Goal: Task Accomplishment & Management: Complete application form

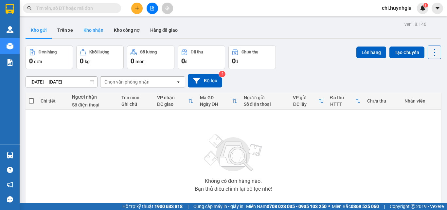
click at [100, 29] on button "Kho nhận" at bounding box center [93, 30] width 30 height 16
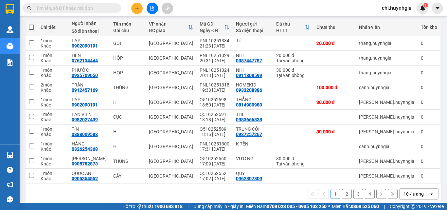
scroll to position [81, 0]
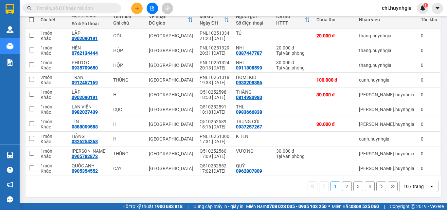
click at [342, 187] on button "2" at bounding box center [347, 186] width 10 height 10
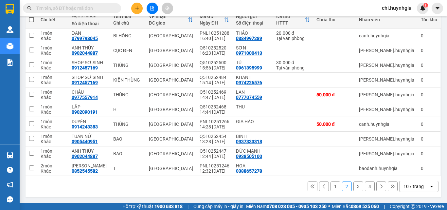
click at [354, 185] on button "3" at bounding box center [359, 186] width 10 height 10
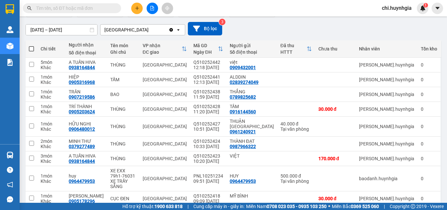
scroll to position [86, 0]
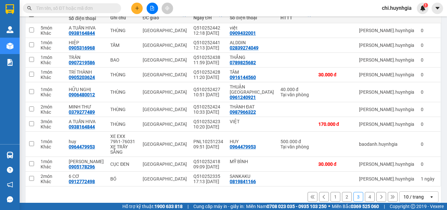
click at [368, 192] on button "4" at bounding box center [370, 197] width 10 height 10
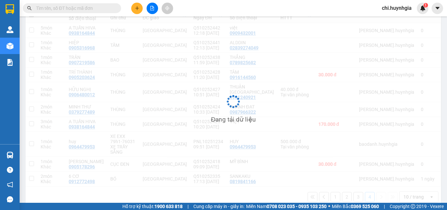
scroll to position [30, 0]
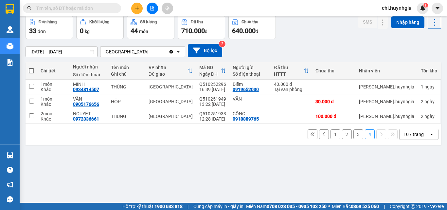
click at [354, 135] on button "3" at bounding box center [359, 134] width 10 height 10
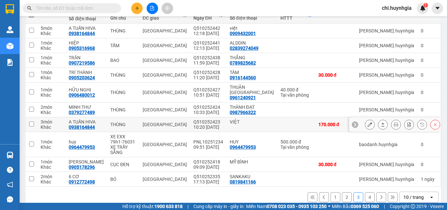
scroll to position [86, 0]
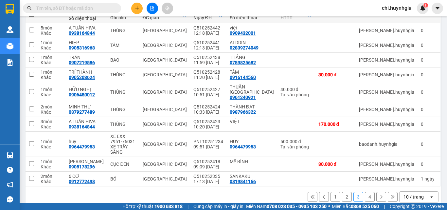
click at [342, 192] on button "2" at bounding box center [347, 197] width 10 height 10
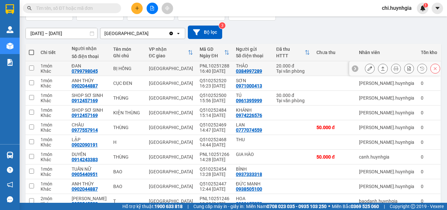
scroll to position [81, 0]
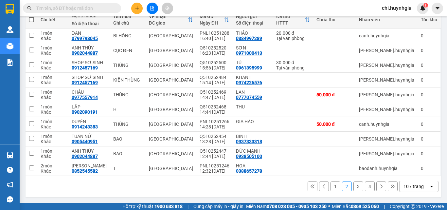
click at [331, 187] on button "1" at bounding box center [336, 186] width 10 height 10
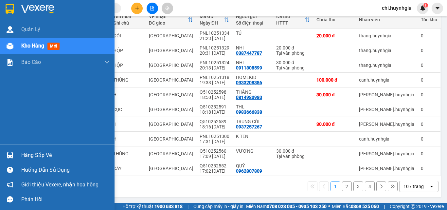
click at [26, 154] on div "Hàng sắp về" at bounding box center [65, 155] width 88 height 10
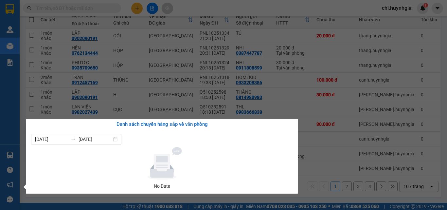
click at [320, 170] on section "Kết quả tìm kiếm ( 0 ) Bộ lọc No Data chi.huynhgia 1 Quản Lý Kho hàng mới Báo c…" at bounding box center [223, 105] width 447 height 210
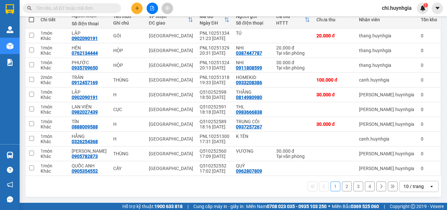
click at [342, 187] on button "2" at bounding box center [347, 186] width 10 height 10
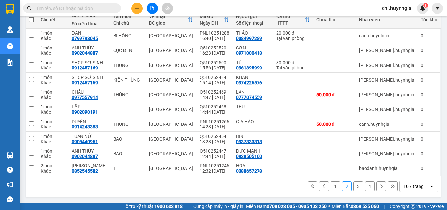
click at [354, 187] on button "3" at bounding box center [359, 186] width 10 height 10
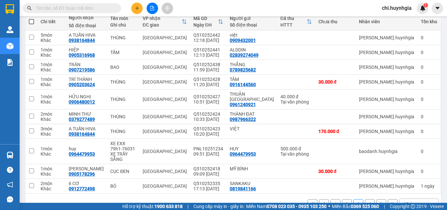
scroll to position [86, 0]
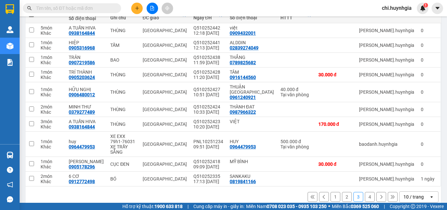
click at [332, 192] on button "1" at bounding box center [336, 197] width 10 height 10
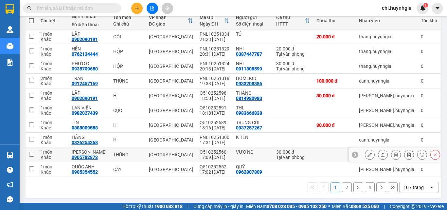
scroll to position [81, 0]
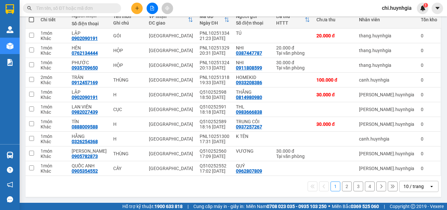
drag, startPoint x: 343, startPoint y: 186, endPoint x: 282, endPoint y: 187, distance: 61.2
click at [343, 186] on button "2" at bounding box center [347, 186] width 10 height 10
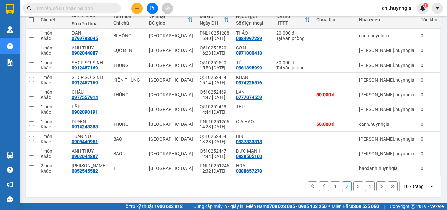
click at [331, 186] on button "1" at bounding box center [336, 186] width 10 height 10
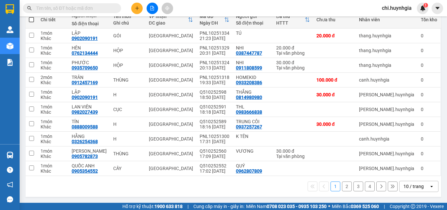
click at [365, 187] on button "4" at bounding box center [370, 186] width 10 height 10
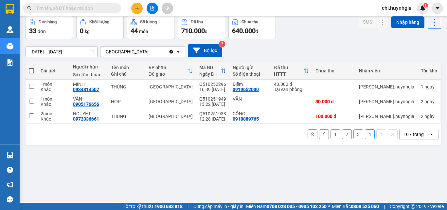
click at [354, 134] on button "3" at bounding box center [359, 134] width 10 height 10
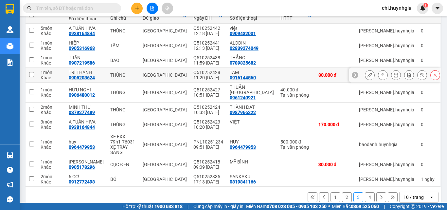
scroll to position [86, 0]
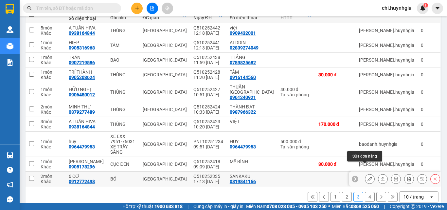
click at [368, 176] on icon at bounding box center [370, 178] width 5 height 5
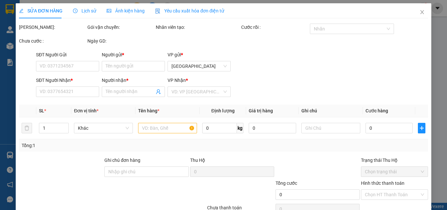
type input "0819841166"
type input "SANKAKU"
type input "0912772498"
type input "6 CƠ"
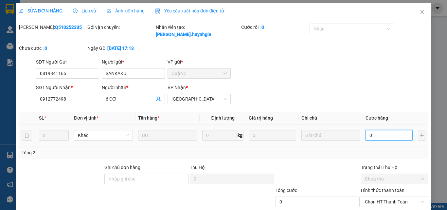
click at [373, 131] on input "0" at bounding box center [389, 135] width 47 height 10
type input "1"
type input "13"
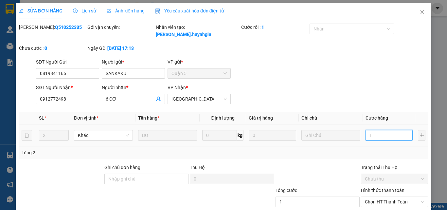
type input "13"
type input "130"
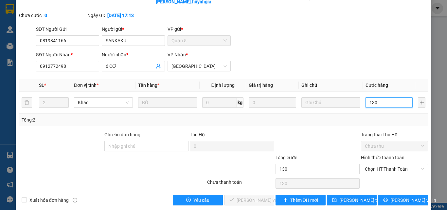
scroll to position [34, 0]
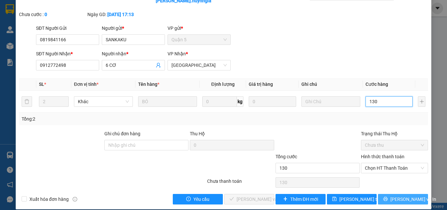
type input "130"
type input "130.000"
click at [401, 195] on span "[PERSON_NAME] và In" at bounding box center [413, 198] width 46 height 7
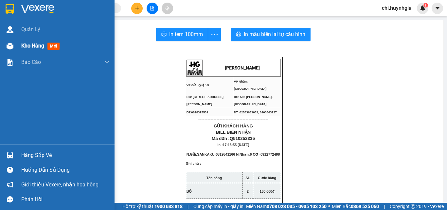
click at [31, 46] on span "Kho hàng" at bounding box center [32, 46] width 23 height 6
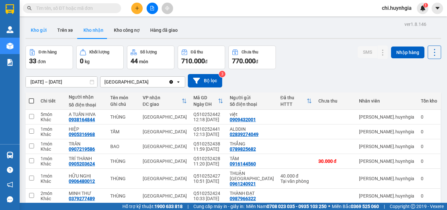
click at [31, 30] on button "Kho gửi" at bounding box center [39, 30] width 27 height 16
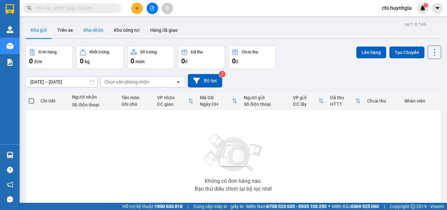
click at [96, 32] on button "Kho nhận" at bounding box center [93, 30] width 30 height 16
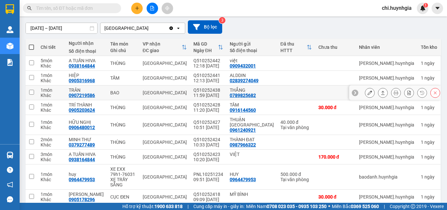
scroll to position [86, 0]
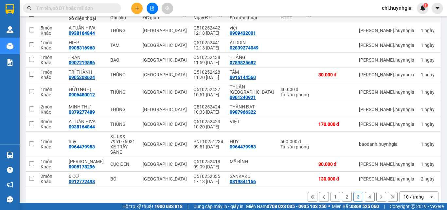
drag, startPoint x: 343, startPoint y: 188, endPoint x: 331, endPoint y: 186, distance: 12.1
click at [342, 192] on button "2" at bounding box center [347, 197] width 10 height 10
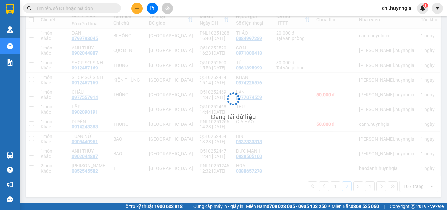
scroll to position [81, 0]
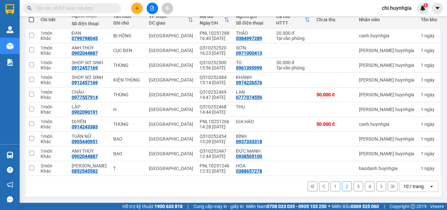
click at [331, 187] on button "1" at bounding box center [336, 186] width 10 height 10
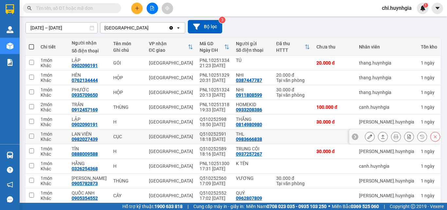
scroll to position [65, 0]
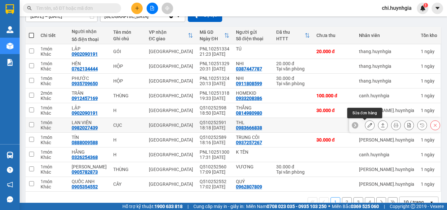
click at [368, 124] on icon at bounding box center [370, 125] width 5 height 5
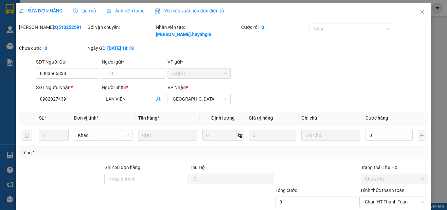
type input "0983666838"
type input "THL"
type input "0982027439"
type input "LAN VIÊN"
click at [379, 130] on input "0" at bounding box center [389, 135] width 47 height 10
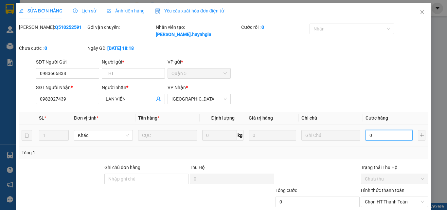
type input "3"
type input "30"
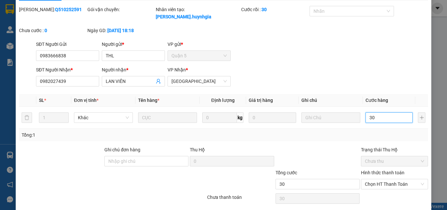
scroll to position [34, 0]
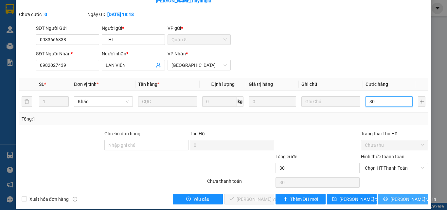
type input "30"
type input "30.000"
click at [400, 195] on span "[PERSON_NAME] và In" at bounding box center [413, 198] width 46 height 7
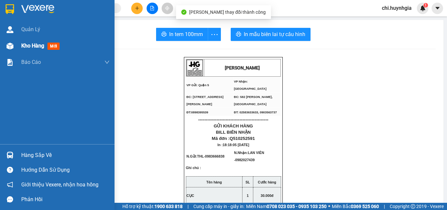
click at [30, 46] on span "Kho hàng" at bounding box center [32, 46] width 23 height 6
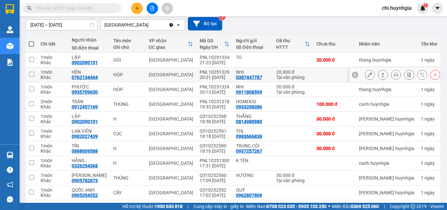
scroll to position [65, 0]
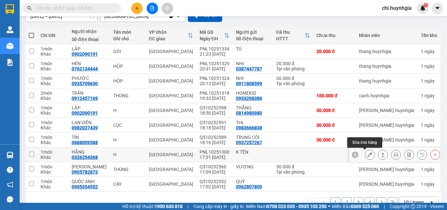
click at [368, 154] on icon at bounding box center [370, 154] width 5 height 5
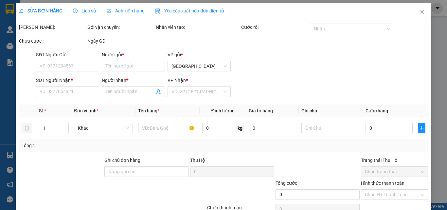
type input "K TÊN"
type input "0326254368"
type input "HẰNG"
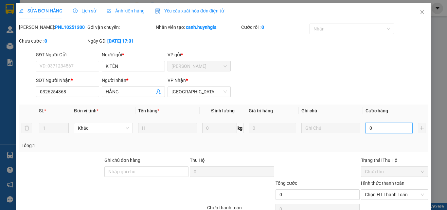
click at [372, 127] on input "0" at bounding box center [389, 128] width 47 height 10
type input "2"
type input "20"
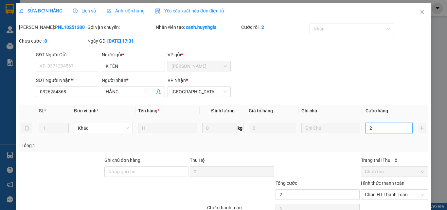
type input "20"
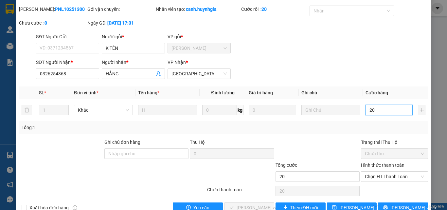
scroll to position [34, 0]
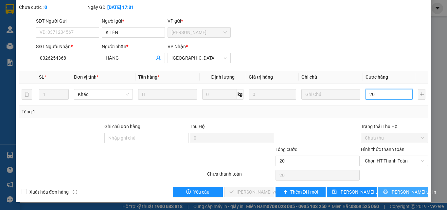
type input "20"
type input "20.000"
drag, startPoint x: 401, startPoint y: 191, endPoint x: 330, endPoint y: 178, distance: 72.0
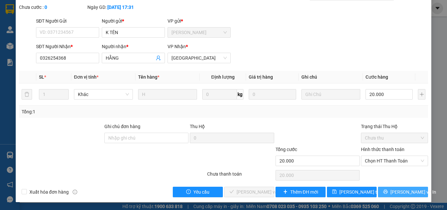
click at [401, 191] on span "[PERSON_NAME] và In" at bounding box center [413, 191] width 46 height 7
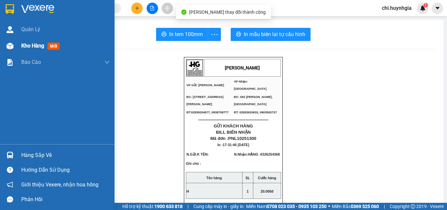
click at [20, 45] on main "In tem 100mm In mẫu biên lai tự cấu hình HUỲNH GIA VP Gửi: Phạm Ngũ Lão VP Nhâ…" at bounding box center [223, 101] width 447 height 203
drag, startPoint x: 27, startPoint y: 45, endPoint x: 72, endPoint y: 52, distance: 45.0
click at [26, 45] on span "Kho hàng" at bounding box center [32, 46] width 23 height 6
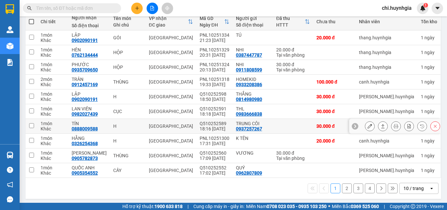
scroll to position [81, 0]
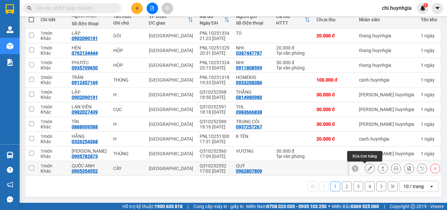
click at [368, 167] on icon at bounding box center [370, 168] width 5 height 5
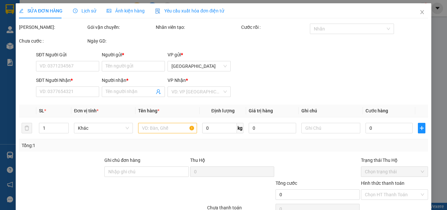
type input "0962807809"
type input "QUÝ"
type input "0905354552"
type input "QUỐC ANH"
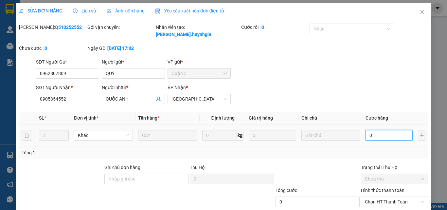
click at [370, 130] on input "0" at bounding box center [389, 135] width 47 height 10
type input "2"
type input "20"
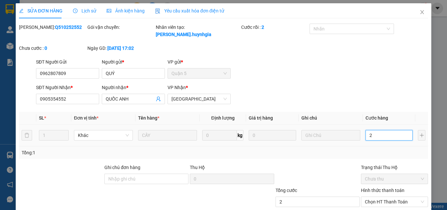
type input "20"
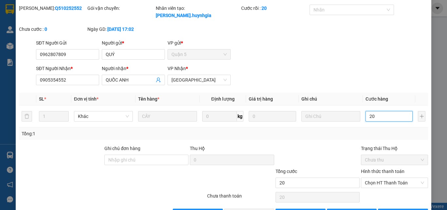
scroll to position [34, 0]
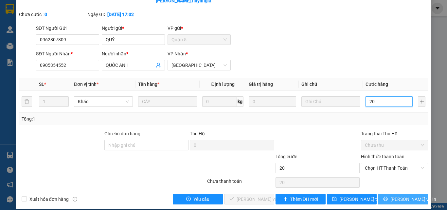
type input "20"
type input "20.000"
click at [407, 195] on span "[PERSON_NAME] và In" at bounding box center [413, 198] width 46 height 7
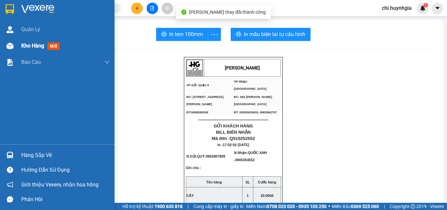
click at [21, 45] on span "Kho hàng" at bounding box center [32, 46] width 23 height 6
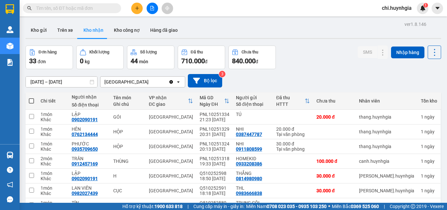
scroll to position [81, 0]
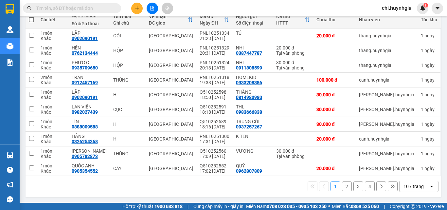
click at [342, 186] on button "2" at bounding box center [347, 186] width 10 height 10
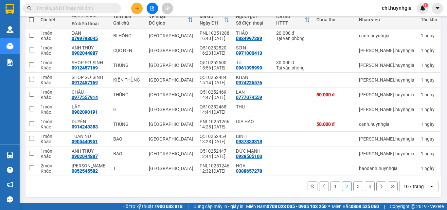
drag, startPoint x: 367, startPoint y: 187, endPoint x: 359, endPoint y: 187, distance: 7.6
click at [367, 187] on button "4" at bounding box center [370, 186] width 10 height 10
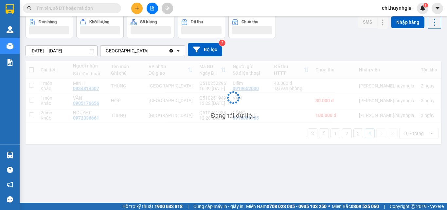
scroll to position [30, 0]
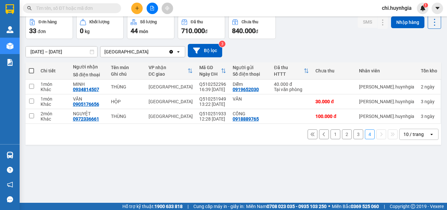
click at [354, 136] on button "3" at bounding box center [359, 134] width 10 height 10
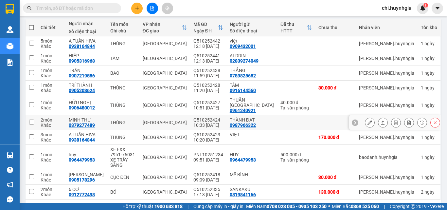
scroll to position [86, 0]
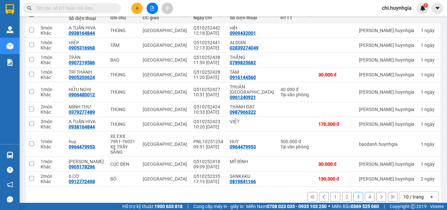
click at [344, 192] on button "2" at bounding box center [347, 197] width 10 height 10
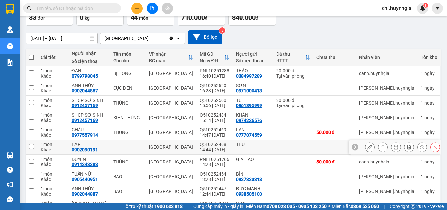
scroll to position [81, 0]
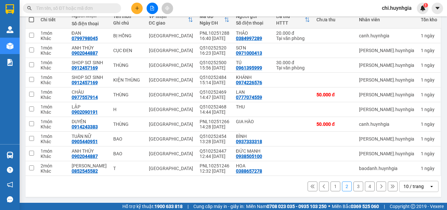
click at [332, 188] on button "1" at bounding box center [336, 186] width 10 height 10
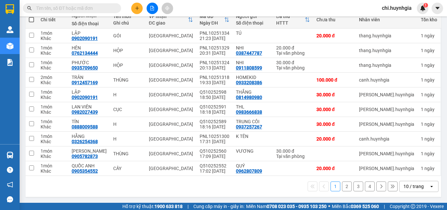
click at [342, 186] on button "2" at bounding box center [347, 186] width 10 height 10
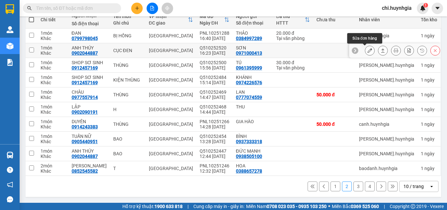
click at [368, 50] on icon at bounding box center [370, 50] width 5 height 5
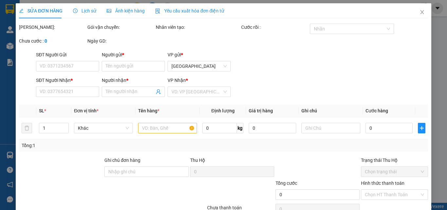
type input "0971000413"
type input "SƠN"
type input "0902044887"
type input "ANH THÚY"
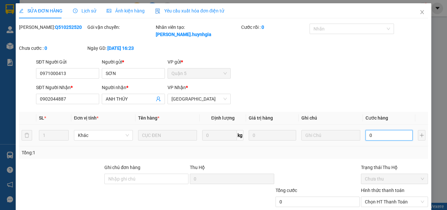
type input "2"
type input "20"
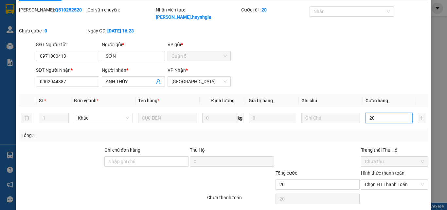
scroll to position [34, 0]
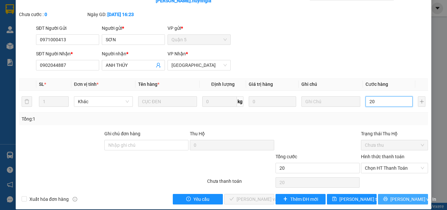
type input "20"
type input "20.000"
click at [399, 195] on span "[PERSON_NAME] và In" at bounding box center [413, 198] width 46 height 7
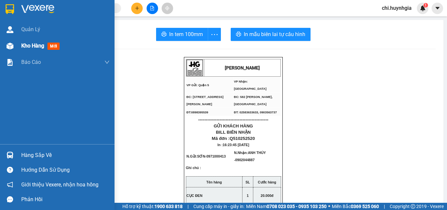
click at [21, 42] on div "Kho hàng mới" at bounding box center [57, 46] width 115 height 16
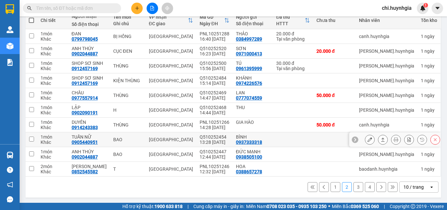
scroll to position [81, 0]
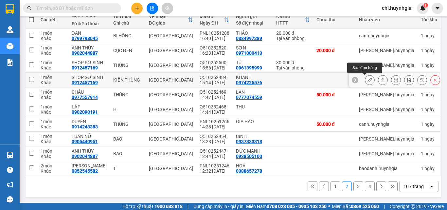
click at [365, 80] on button at bounding box center [369, 79] width 9 height 11
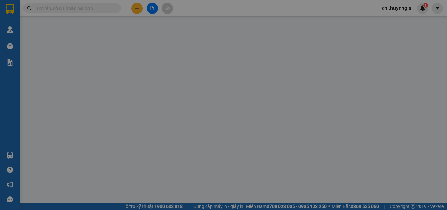
type input "0974226576"
type input "KHÁNH"
type input "0912457169"
type input "SHOP SƠ SINH"
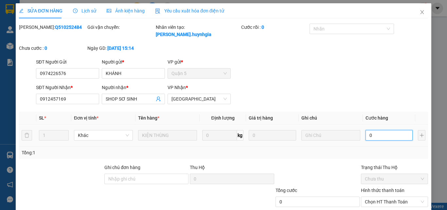
click at [383, 130] on input "0" at bounding box center [389, 135] width 47 height 10
type input "8"
type input "80"
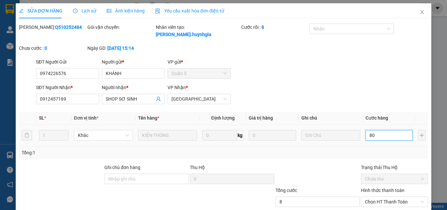
type input "80"
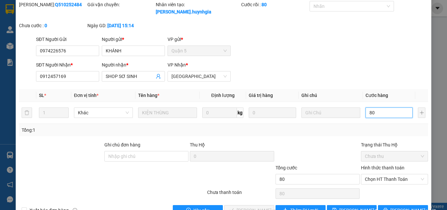
scroll to position [33, 0]
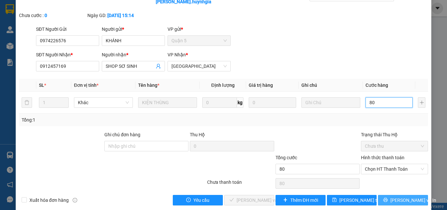
type input "80"
type input "80.000"
click at [392, 195] on button "[PERSON_NAME] và In" at bounding box center [403, 200] width 50 height 10
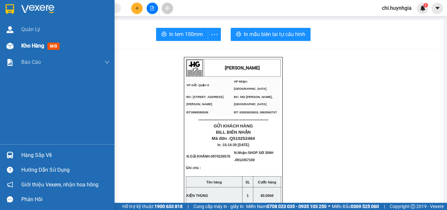
click at [24, 45] on span "Kho hàng" at bounding box center [32, 46] width 23 height 6
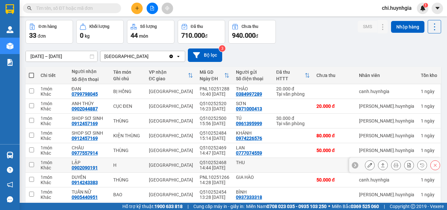
scroll to position [65, 0]
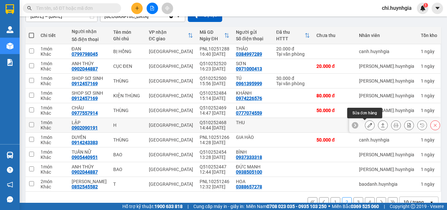
click at [365, 122] on button at bounding box center [369, 124] width 9 height 11
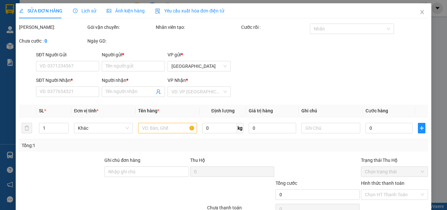
type input "THU"
type input "0902090191"
type input "LẬP"
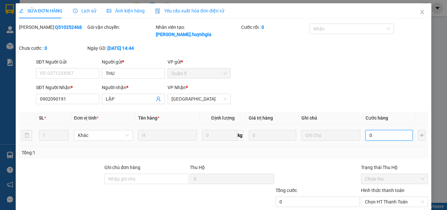
click at [377, 130] on input "0" at bounding box center [389, 135] width 47 height 10
type input "2"
type input "20"
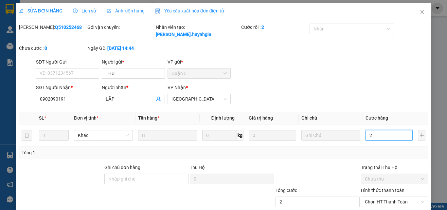
type input "20"
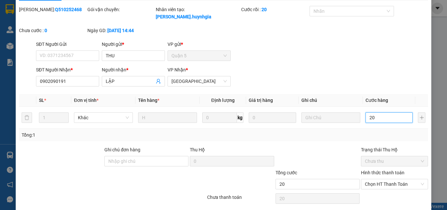
scroll to position [34, 0]
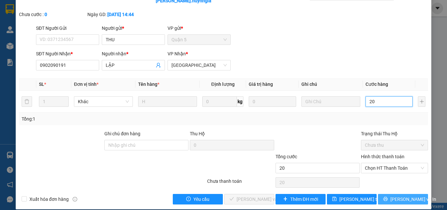
type input "20"
type input "20.000"
click at [401, 195] on span "[PERSON_NAME] và In" at bounding box center [413, 198] width 46 height 7
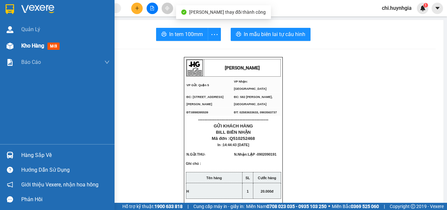
click at [21, 47] on div "Kho hàng mới" at bounding box center [57, 46] width 115 height 16
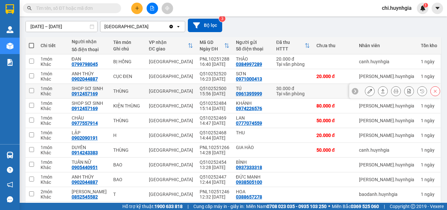
scroll to position [65, 0]
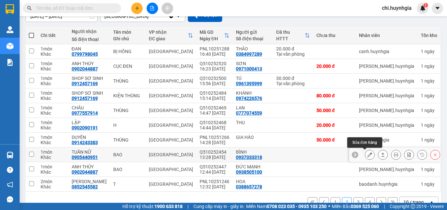
click at [368, 155] on icon at bounding box center [370, 154] width 5 height 5
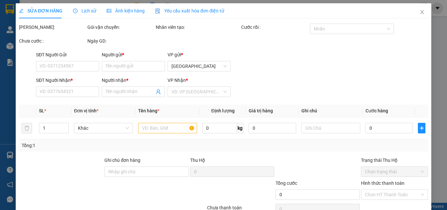
type input "0937333318"
type input "BÌNH"
type input "0905440951"
type input "TUẤN NỮ"
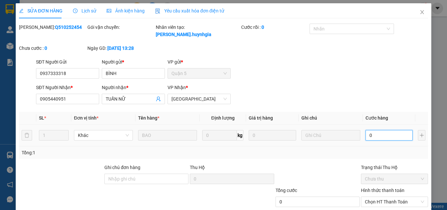
type input "5"
type input "50"
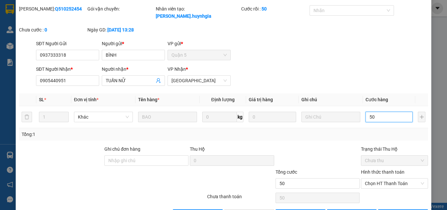
scroll to position [34, 0]
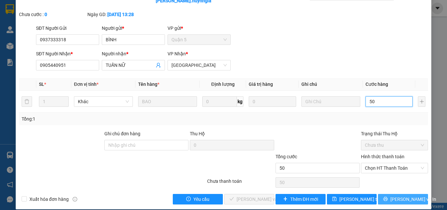
type input "50"
type input "50.000"
click at [386, 196] on icon "printer" at bounding box center [385, 198] width 5 height 5
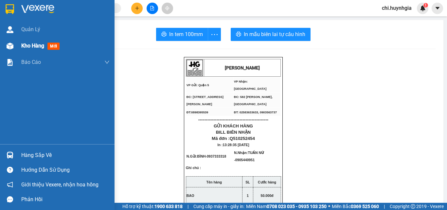
click at [38, 45] on span "Kho hàng" at bounding box center [32, 46] width 23 height 6
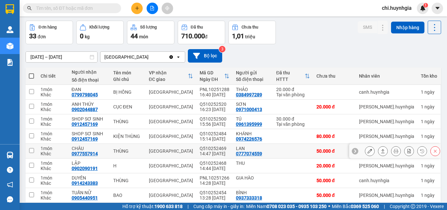
scroll to position [65, 0]
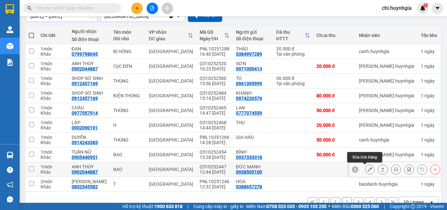
click at [368, 169] on icon at bounding box center [370, 169] width 5 height 5
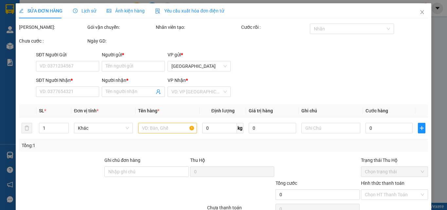
type input "0938505100"
type input "ĐỨC MẠNH"
type input "0902044887"
type input "ANH THÚY"
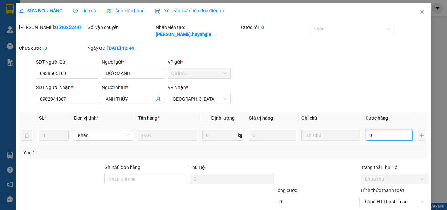
click at [381, 130] on input "0" at bounding box center [389, 135] width 47 height 10
type input "4"
type input "40"
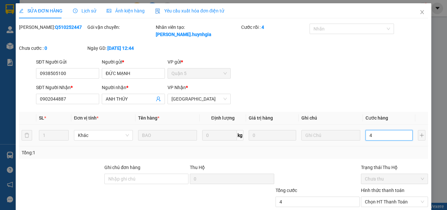
type input "40"
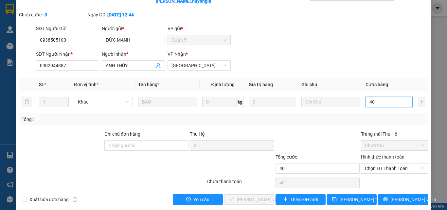
scroll to position [34, 0]
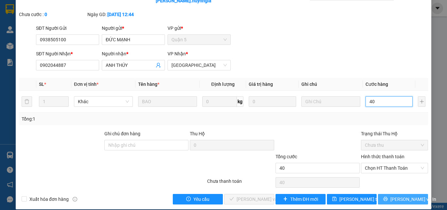
type input "40"
type input "40.000"
click at [394, 195] on span "[PERSON_NAME] và In" at bounding box center [413, 198] width 46 height 7
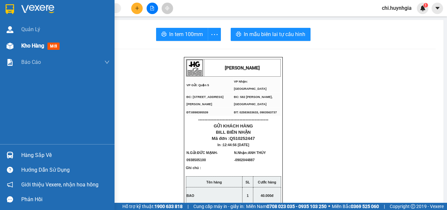
click at [27, 45] on span "Kho hàng" at bounding box center [32, 46] width 23 height 6
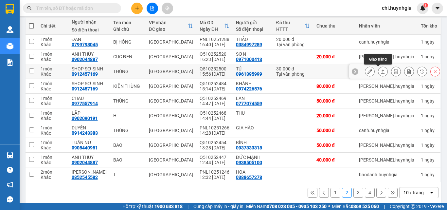
scroll to position [81, 0]
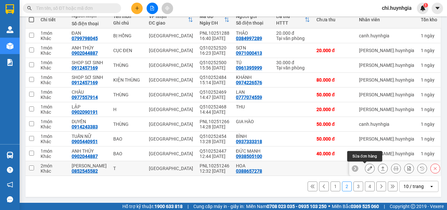
click at [368, 167] on icon at bounding box center [370, 168] width 5 height 5
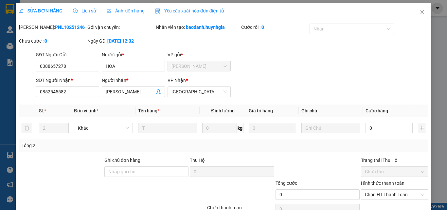
type input "0388657278"
type input "HOA"
type input "0852545582"
type input "[PERSON_NAME]"
click at [378, 128] on input "0" at bounding box center [389, 128] width 47 height 10
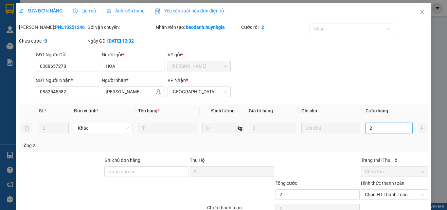
type input "2"
type input "20"
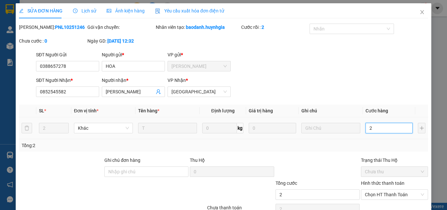
type input "20"
type input "200"
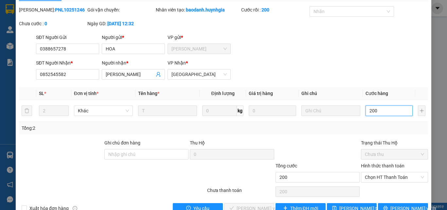
scroll to position [34, 0]
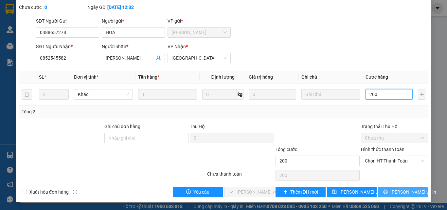
type input "200"
type input "200.000"
click at [388, 193] on icon "printer" at bounding box center [386, 192] width 4 height 4
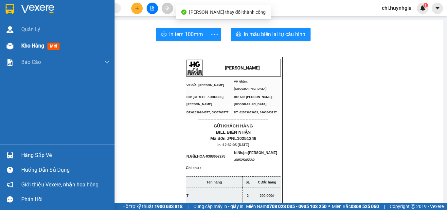
click at [29, 44] on span "Kho hàng" at bounding box center [32, 46] width 23 height 6
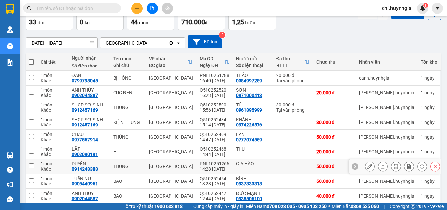
scroll to position [81, 0]
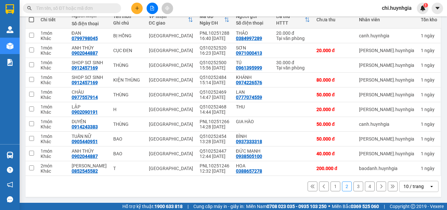
click at [356, 186] on button "3" at bounding box center [359, 186] width 10 height 10
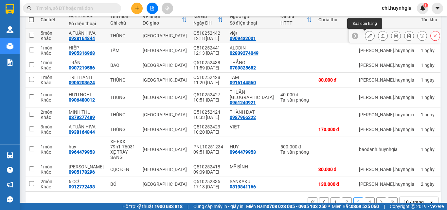
click at [368, 35] on button at bounding box center [369, 35] width 9 height 11
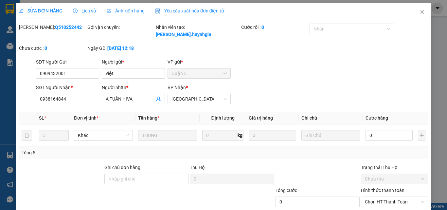
type input "0909432001"
type input "việt"
type input "0938164844"
type input "A TUẤN HIVA"
click at [377, 130] on input "0" at bounding box center [389, 135] width 47 height 10
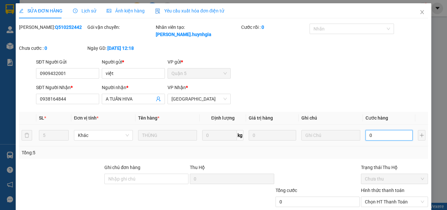
type input "2"
type input "23"
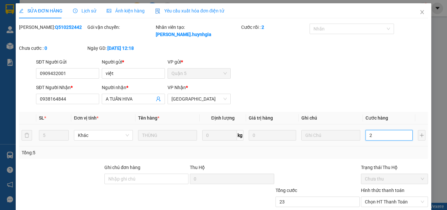
type input "23"
type input "230"
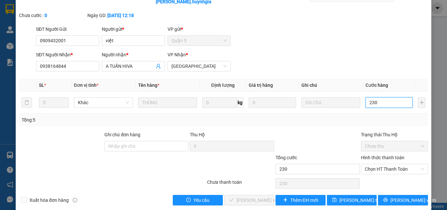
scroll to position [34, 0]
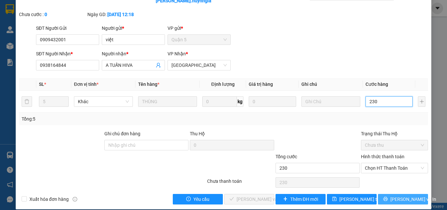
type input "230"
type input "230.000"
click at [393, 195] on span "[PERSON_NAME] và In" at bounding box center [413, 198] width 46 height 7
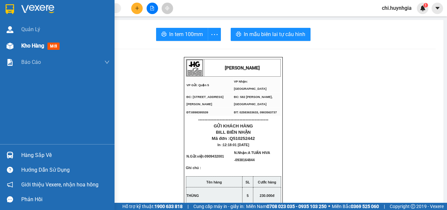
click at [26, 45] on span "Kho hàng" at bounding box center [32, 46] width 23 height 6
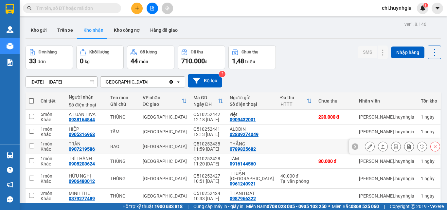
scroll to position [33, 0]
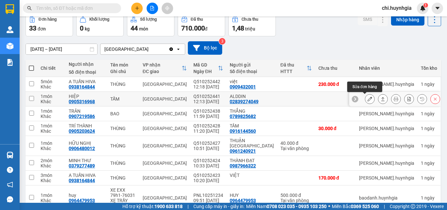
click at [368, 99] on icon at bounding box center [370, 99] width 5 height 5
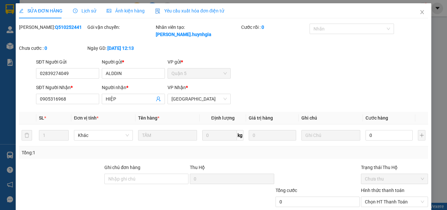
type input "02839274049"
type input "ALDDIN"
type input "0905316968"
type input "HIỆP"
click at [378, 130] on input "0" at bounding box center [389, 135] width 47 height 10
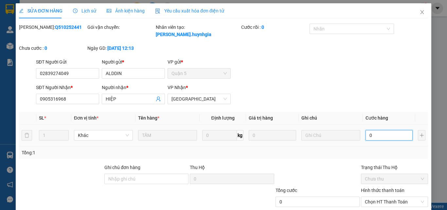
type input "2"
type input "20"
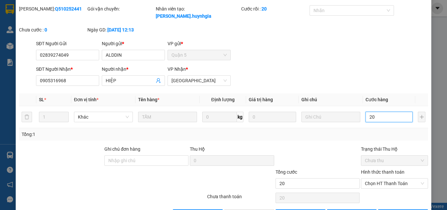
scroll to position [34, 0]
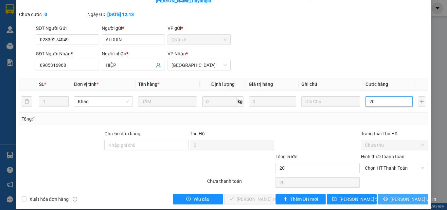
type input "20"
type input "20.000"
drag, startPoint x: 398, startPoint y: 192, endPoint x: 267, endPoint y: 172, distance: 132.8
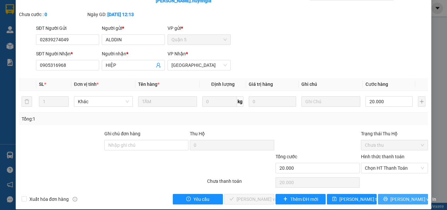
click at [398, 195] on span "[PERSON_NAME] và In" at bounding box center [413, 198] width 46 height 7
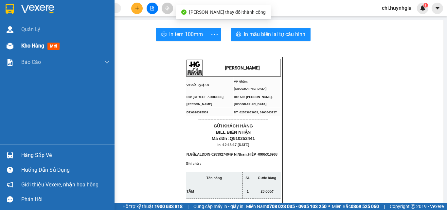
click at [30, 46] on span "Kho hàng" at bounding box center [32, 46] width 23 height 6
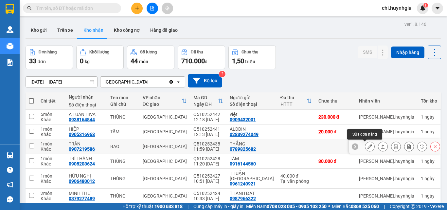
click at [368, 147] on icon at bounding box center [370, 146] width 5 height 5
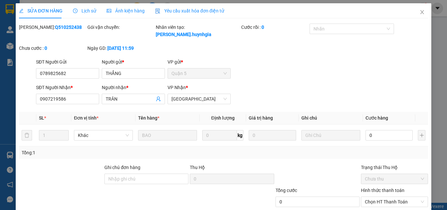
type input "0789825682"
type input "THẮNG"
type input "0907219586"
type input "TRÂN"
click at [378, 130] on input "0" at bounding box center [389, 135] width 47 height 10
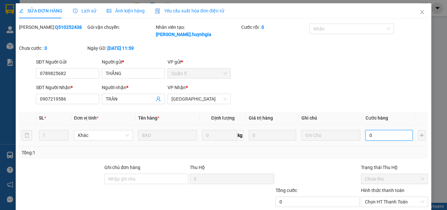
type input "6"
type input "60"
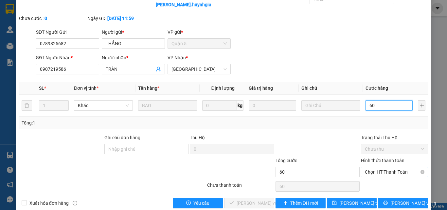
scroll to position [34, 0]
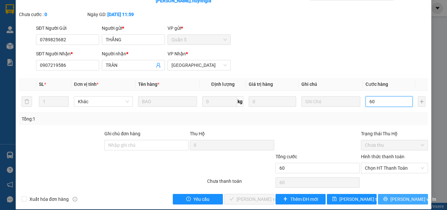
type input "60"
type input "60.000"
click at [402, 195] on span "[PERSON_NAME] và In" at bounding box center [413, 198] width 46 height 7
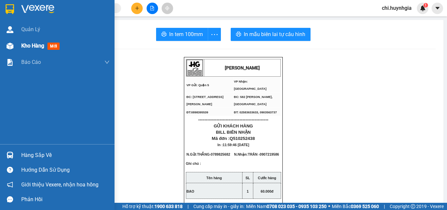
click at [21, 46] on div "Kho hàng mới" at bounding box center [57, 46] width 115 height 16
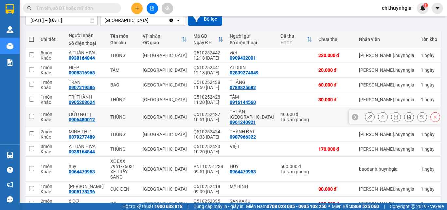
scroll to position [65, 0]
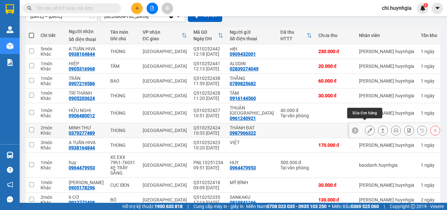
click at [368, 128] on icon at bounding box center [370, 130] width 5 height 5
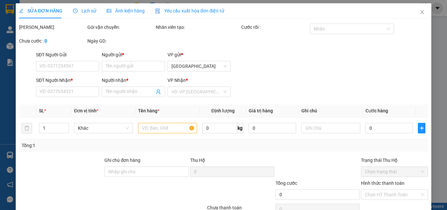
type input "0987966322"
type input "THÀNH ĐẠT"
type input "0379277489"
type input "MINH THƯ"
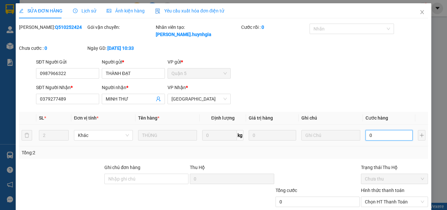
click at [382, 130] on input "0" at bounding box center [389, 135] width 47 height 10
type input "8"
type input "80"
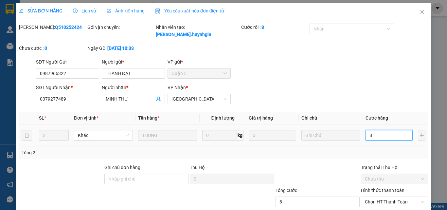
type input "80"
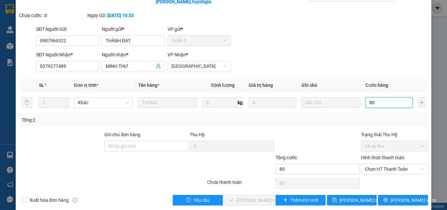
scroll to position [34, 0]
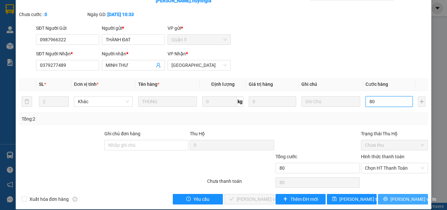
type input "80"
type input "80.000"
click at [399, 195] on span "[PERSON_NAME] và In" at bounding box center [413, 198] width 46 height 7
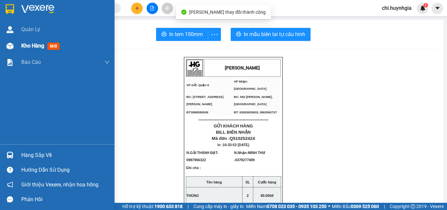
click at [23, 43] on span "Kho hàng" at bounding box center [32, 46] width 23 height 6
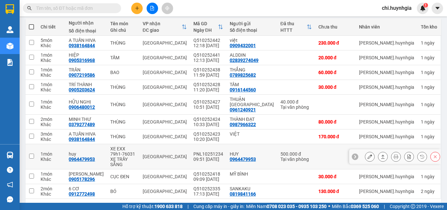
scroll to position [86, 0]
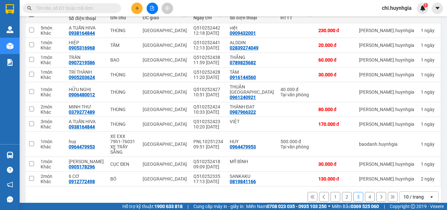
click at [333, 192] on button "1" at bounding box center [336, 197] width 10 height 10
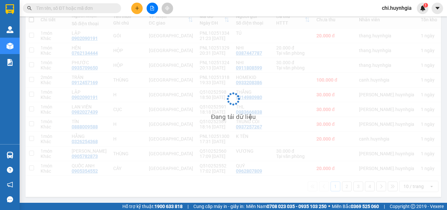
scroll to position [81, 0]
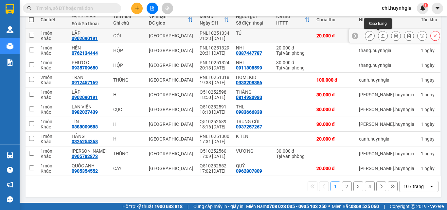
click at [381, 38] on icon at bounding box center [383, 35] width 5 height 5
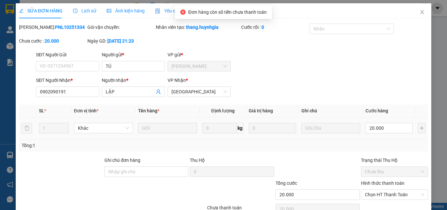
type input "TÚ"
type input "0902090191"
type input "LẬP"
type input "20.000"
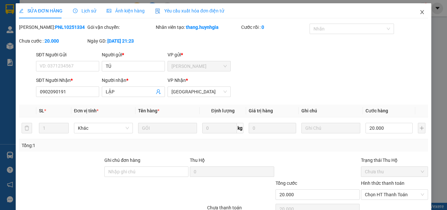
click at [421, 13] on icon "close" at bounding box center [423, 12] width 4 height 4
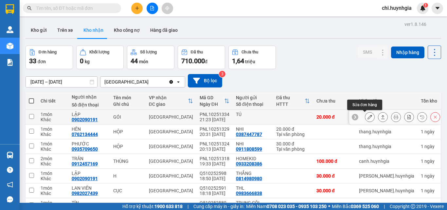
click at [368, 117] on icon at bounding box center [370, 117] width 5 height 5
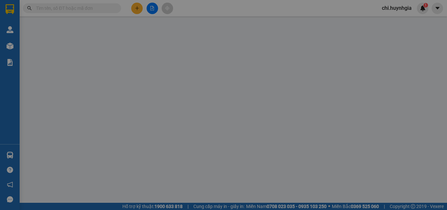
type input "TÚ"
type input "0902090191"
type input "LẬP"
type input "20.000"
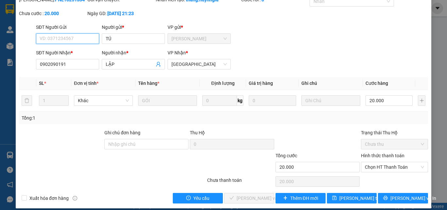
scroll to position [34, 0]
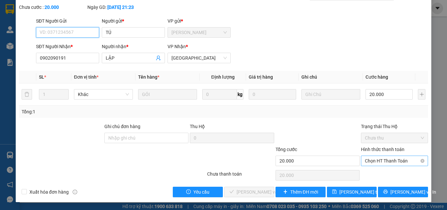
click at [383, 161] on span "Chọn HT Thanh Toán" at bounding box center [394, 161] width 59 height 10
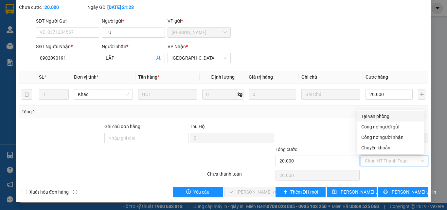
click at [383, 115] on div "Tại văn phòng" at bounding box center [390, 116] width 59 height 7
type input "0"
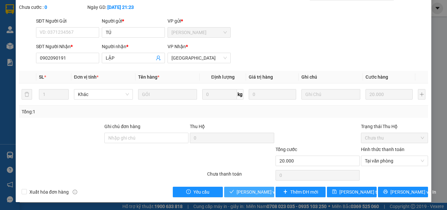
click at [241, 193] on span "[PERSON_NAME] và Giao hàng" at bounding box center [268, 191] width 63 height 7
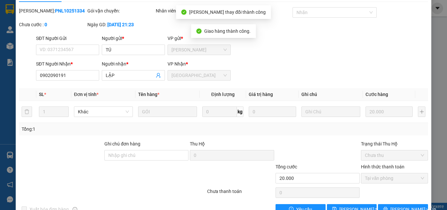
scroll to position [0, 0]
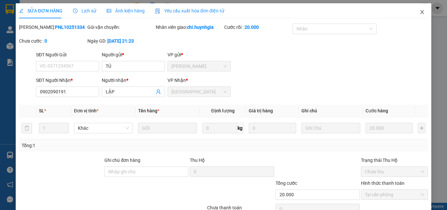
click at [420, 11] on icon "close" at bounding box center [422, 11] width 5 height 5
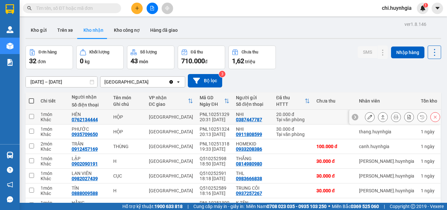
scroll to position [33, 0]
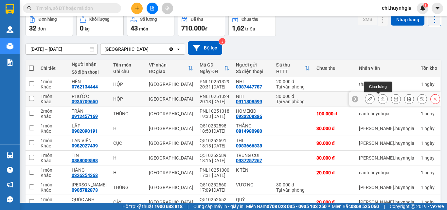
click at [381, 99] on icon at bounding box center [383, 99] width 5 height 5
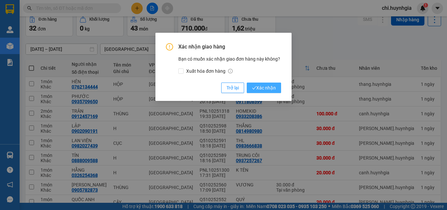
click at [262, 88] on span "Xác nhận" at bounding box center [264, 87] width 24 height 7
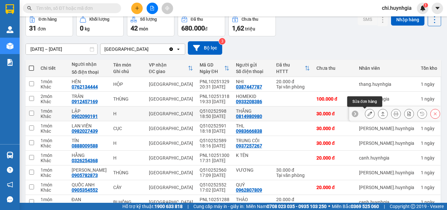
click at [368, 113] on icon at bounding box center [370, 113] width 5 height 5
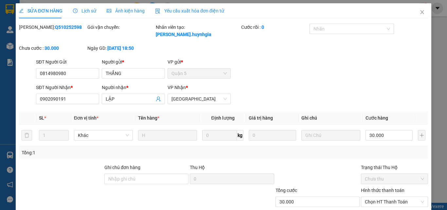
type input "0814980980"
click at [379, 197] on span "Chọn HT Thanh Toán" at bounding box center [394, 202] width 59 height 10
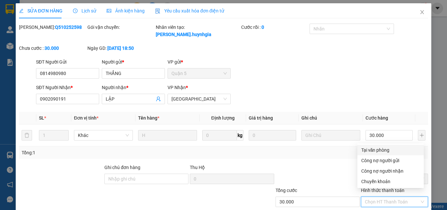
click at [372, 149] on div "Tại văn phòng" at bounding box center [390, 149] width 59 height 7
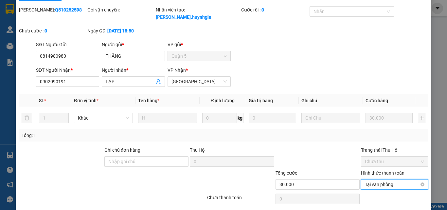
scroll to position [34, 0]
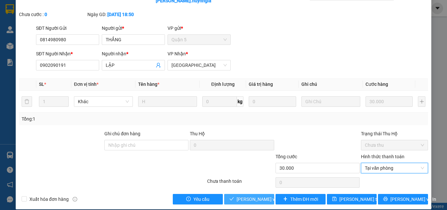
click at [241, 195] on span "[PERSON_NAME] và Giao hàng" at bounding box center [268, 198] width 63 height 7
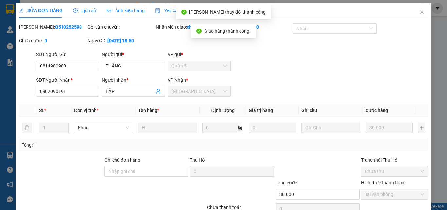
scroll to position [0, 0]
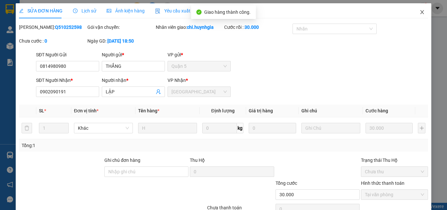
click at [414, 9] on span "Close" at bounding box center [422, 12] width 18 height 18
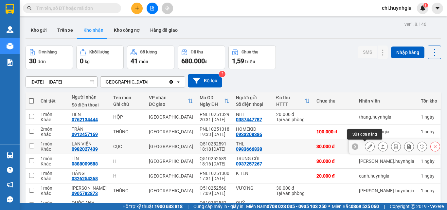
click at [368, 146] on icon at bounding box center [370, 146] width 5 height 5
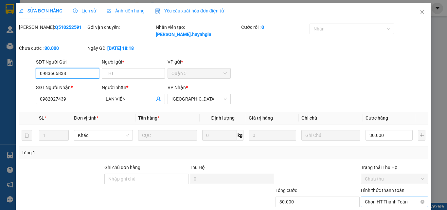
click at [384, 197] on span "Chọn HT Thanh Toán" at bounding box center [394, 202] width 59 height 10
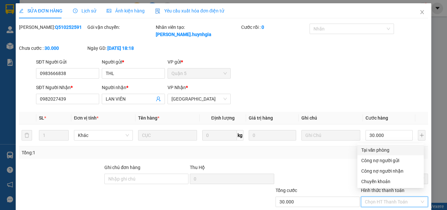
click at [377, 149] on div "Tại văn phòng" at bounding box center [390, 149] width 59 height 7
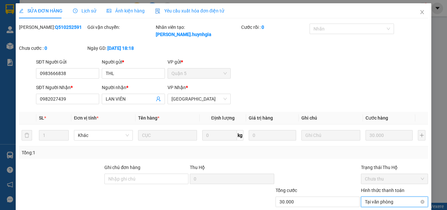
scroll to position [34, 0]
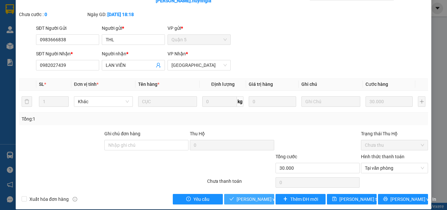
click at [239, 195] on span "[PERSON_NAME] và Giao hàng" at bounding box center [268, 198] width 63 height 7
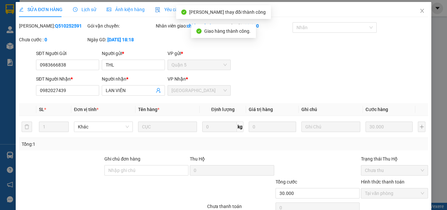
scroll to position [0, 0]
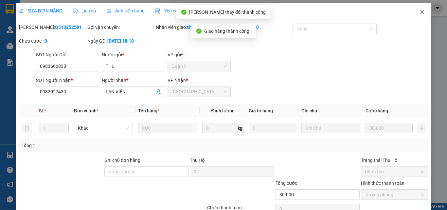
click at [420, 13] on icon "close" at bounding box center [422, 11] width 5 height 5
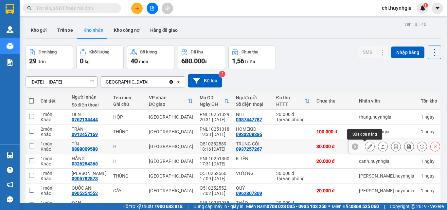
click at [368, 147] on icon at bounding box center [370, 146] width 5 height 5
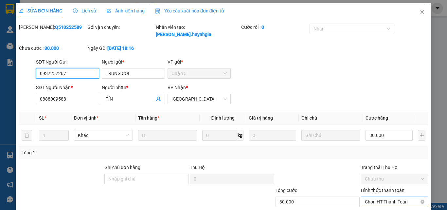
scroll to position [34, 0]
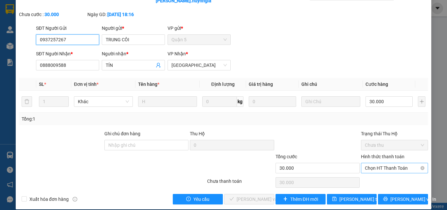
click at [380, 163] on span "Chọn HT Thanh Toán" at bounding box center [394, 168] width 59 height 10
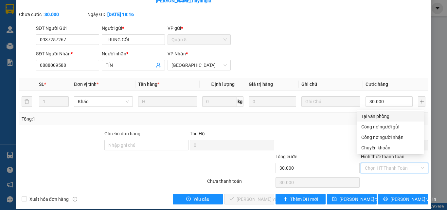
click at [366, 116] on div "Tại văn phòng" at bounding box center [390, 116] width 59 height 7
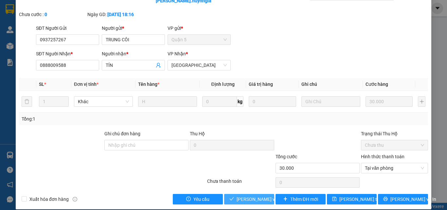
click at [252, 195] on span "[PERSON_NAME] và Giao hàng" at bounding box center [268, 198] width 63 height 7
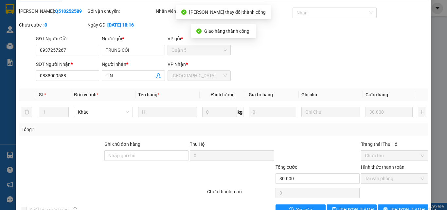
scroll to position [0, 0]
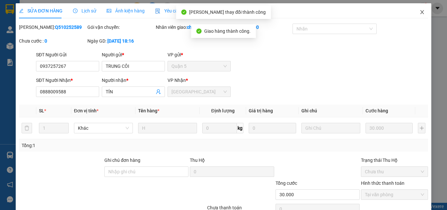
click at [420, 12] on icon "close" at bounding box center [422, 11] width 5 height 5
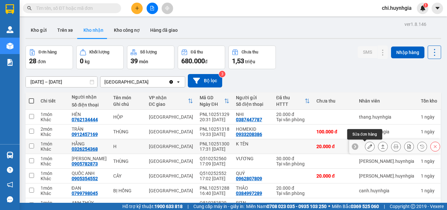
click at [368, 147] on icon at bounding box center [370, 146] width 5 height 5
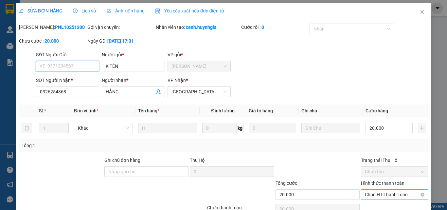
click at [374, 195] on span "Chọn HT Thanh Toán" at bounding box center [394, 195] width 59 height 10
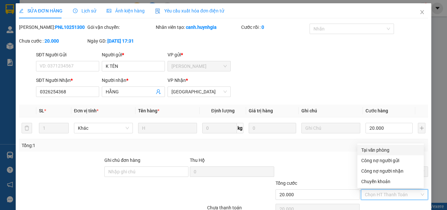
click at [374, 151] on div "Tại văn phòng" at bounding box center [390, 149] width 59 height 7
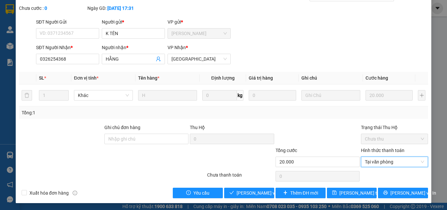
scroll to position [34, 0]
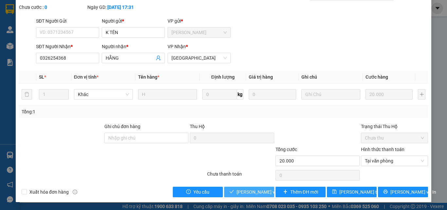
click at [240, 191] on span "[PERSON_NAME] và Giao hàng" at bounding box center [268, 191] width 63 height 7
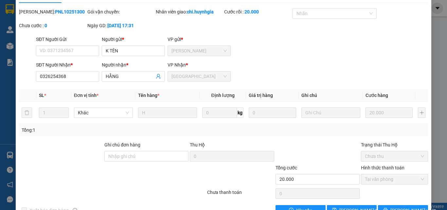
scroll to position [0, 0]
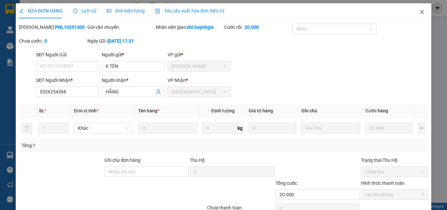
click at [420, 12] on icon "close" at bounding box center [422, 11] width 5 height 5
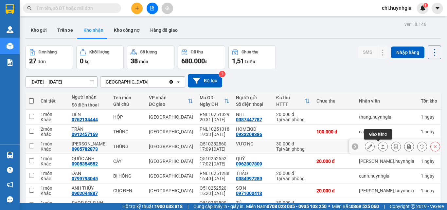
click at [381, 146] on icon at bounding box center [383, 146] width 5 height 5
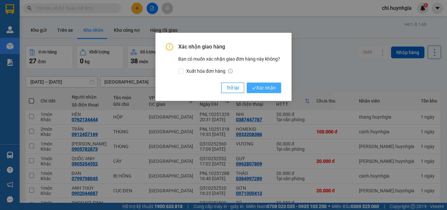
click at [277, 86] on button "Xác nhận" at bounding box center [264, 87] width 34 height 10
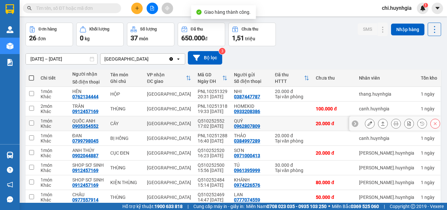
scroll to position [33, 0]
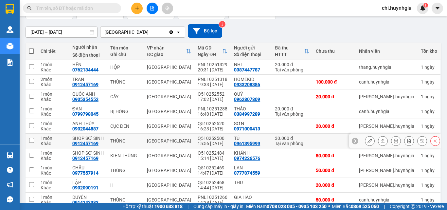
scroll to position [65, 0]
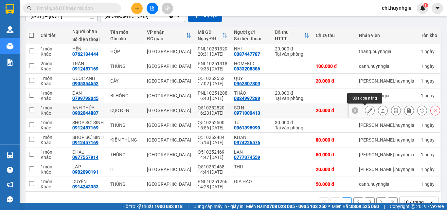
click at [368, 112] on icon at bounding box center [370, 110] width 5 height 5
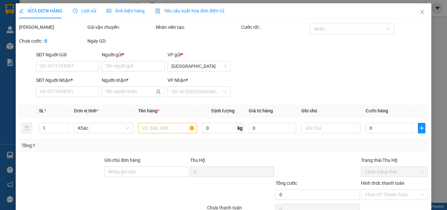
type input "0971000413"
type input "SƠN"
type input "0902044887"
type input "ANH THÚY"
type input "20.000"
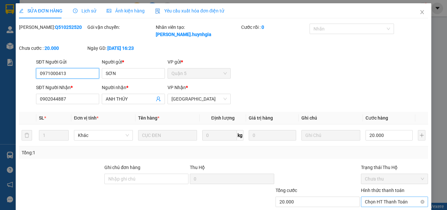
click at [373, 197] on span "Chọn HT Thanh Toán" at bounding box center [394, 202] width 59 height 10
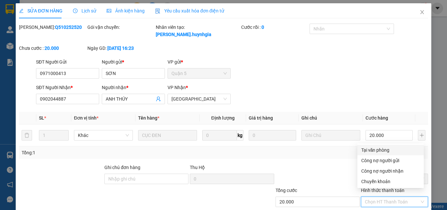
click at [366, 148] on div "Tại văn phòng" at bounding box center [390, 149] width 59 height 7
type input "0"
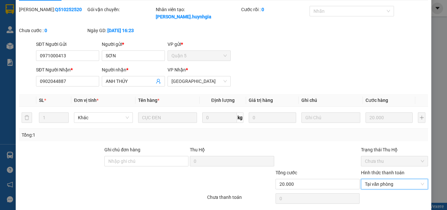
scroll to position [34, 0]
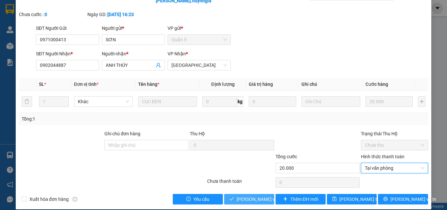
click at [249, 195] on span "[PERSON_NAME] và Giao hàng" at bounding box center [268, 198] width 63 height 7
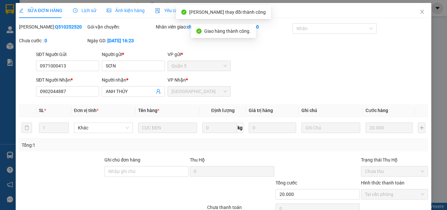
scroll to position [0, 0]
click at [420, 11] on icon "close" at bounding box center [422, 11] width 5 height 5
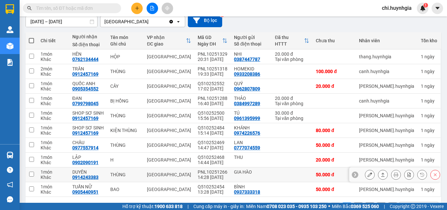
scroll to position [65, 0]
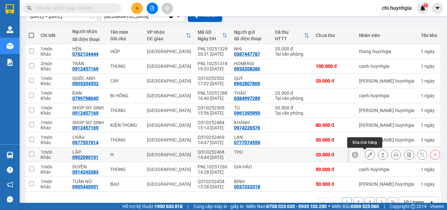
click at [365, 153] on button at bounding box center [369, 154] width 9 height 11
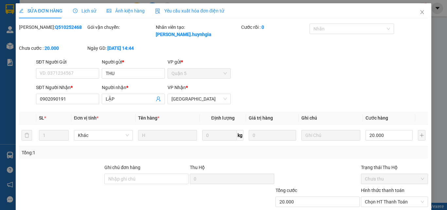
type input "THU"
type input "0902090191"
type input "LẬP"
type input "20.000"
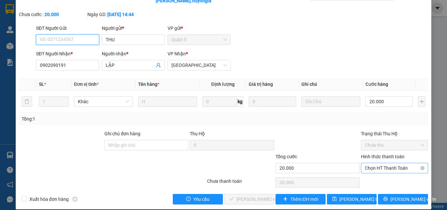
click at [365, 163] on span "Chọn HT Thanh Toán" at bounding box center [394, 168] width 59 height 10
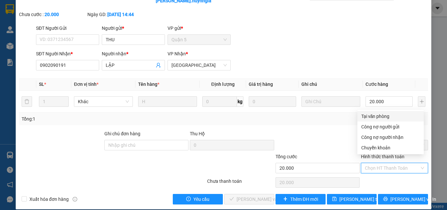
click at [364, 118] on div "Tại văn phòng" at bounding box center [390, 116] width 59 height 7
type input "0"
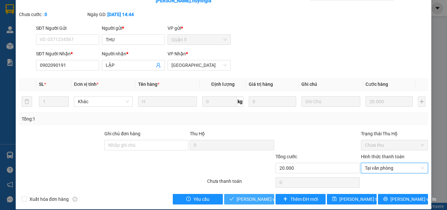
click at [259, 195] on span "[PERSON_NAME] và Giao hàng" at bounding box center [268, 198] width 63 height 7
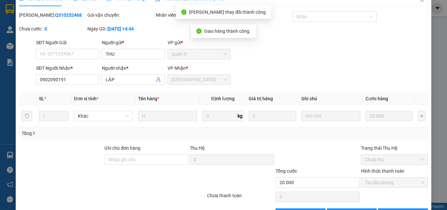
scroll to position [0, 0]
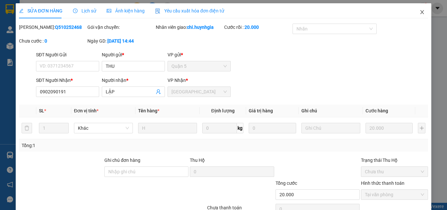
click at [420, 11] on icon "close" at bounding box center [422, 11] width 5 height 5
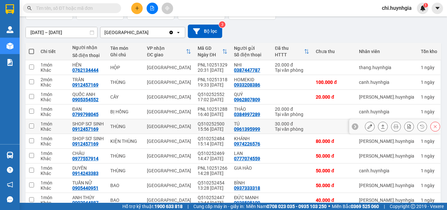
scroll to position [65, 0]
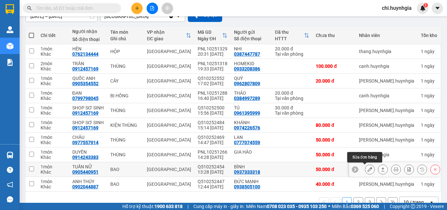
click at [368, 168] on icon at bounding box center [370, 169] width 5 height 5
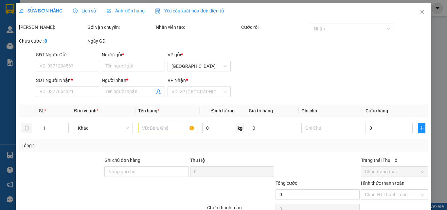
type input "0937333318"
type input "BÌNH"
type input "0905440951"
type input "TUẤN NỮ"
type input "50.000"
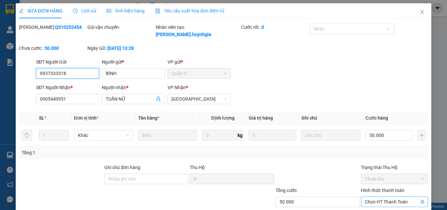
click at [379, 197] on span "Chọn HT Thanh Toán" at bounding box center [394, 202] width 59 height 10
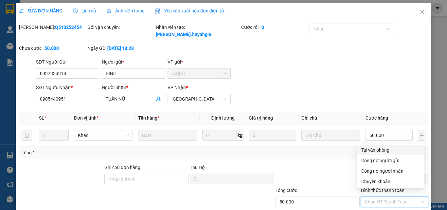
click at [375, 149] on div "Tại văn phòng" at bounding box center [390, 149] width 59 height 7
type input "0"
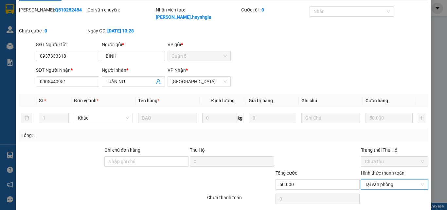
scroll to position [34, 0]
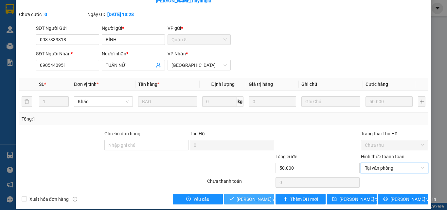
click at [242, 195] on span "[PERSON_NAME] và Giao hàng" at bounding box center [268, 198] width 63 height 7
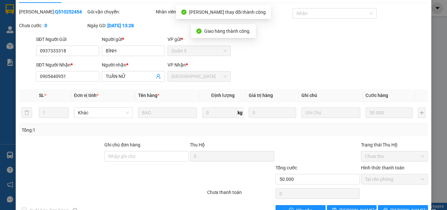
scroll to position [0, 0]
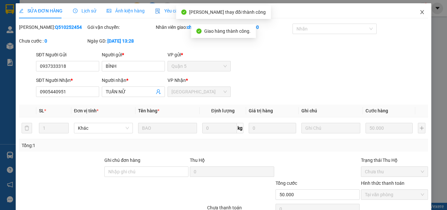
click at [420, 10] on span "Close" at bounding box center [422, 12] width 18 height 18
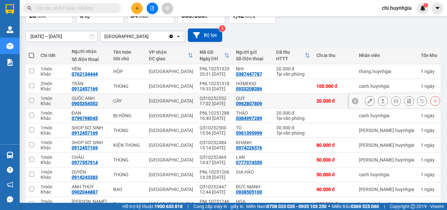
scroll to position [65, 0]
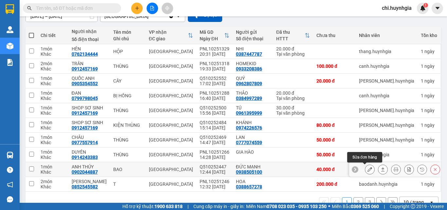
click at [365, 167] on button at bounding box center [369, 169] width 9 height 11
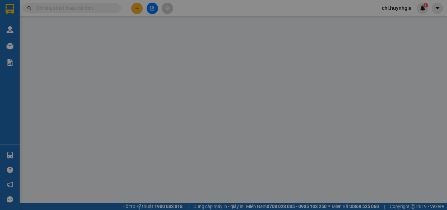
type input "0938505100"
type input "ĐỨC MẠNH"
type input "0902044887"
type input "ANH THÚY"
type input "40.000"
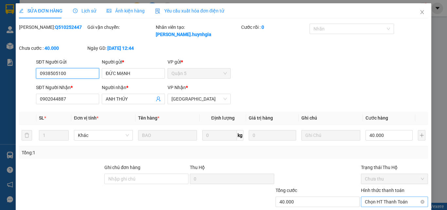
click at [372, 197] on span "Chọn HT Thanh Toán" at bounding box center [394, 202] width 59 height 10
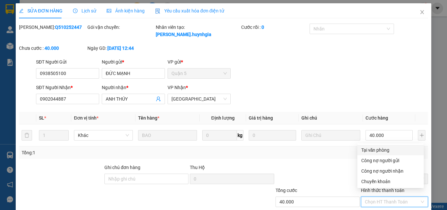
click at [366, 152] on div "Tại văn phòng" at bounding box center [390, 149] width 59 height 7
type input "0"
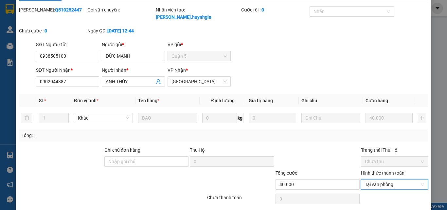
scroll to position [34, 0]
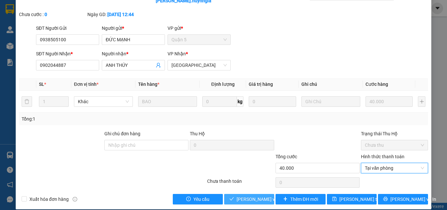
click at [259, 195] on span "[PERSON_NAME] và Giao hàng" at bounding box center [268, 198] width 63 height 7
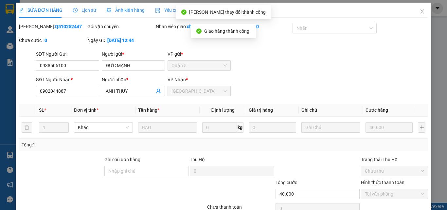
scroll to position [0, 0]
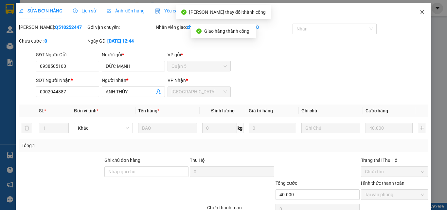
click at [421, 12] on icon "close" at bounding box center [423, 12] width 4 height 4
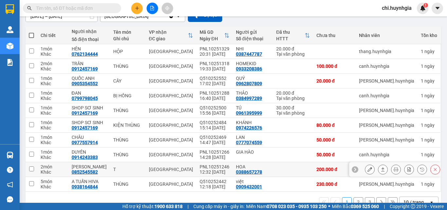
scroll to position [81, 0]
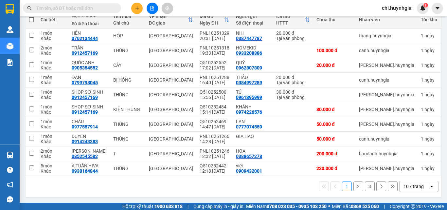
click at [354, 187] on button "2" at bounding box center [359, 186] width 10 height 10
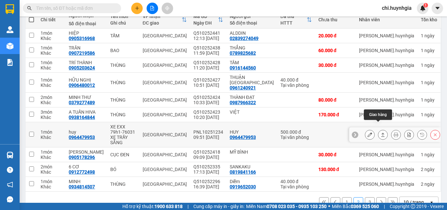
click at [381, 132] on icon at bounding box center [383, 134] width 5 height 5
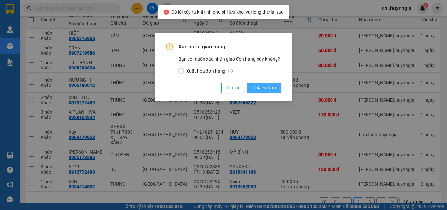
click at [268, 83] on button "Xác nhận" at bounding box center [264, 87] width 34 height 10
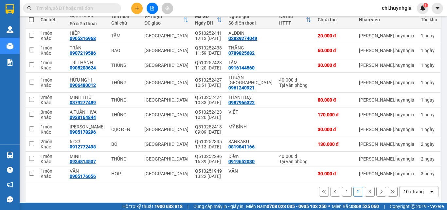
click at [365, 188] on button "3" at bounding box center [370, 192] width 10 height 10
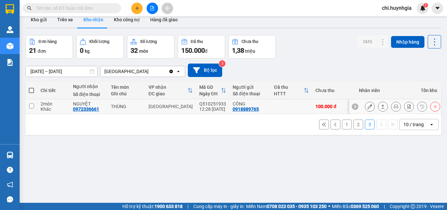
scroll to position [0, 0]
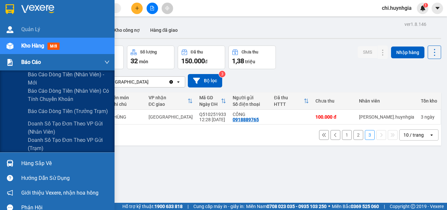
click at [24, 62] on span "Báo cáo" at bounding box center [31, 62] width 20 height 8
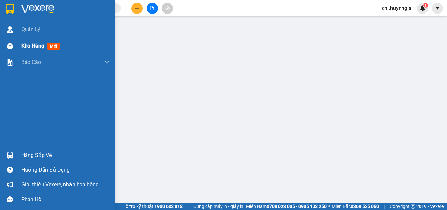
click at [28, 45] on span "Kho hàng" at bounding box center [32, 46] width 23 height 6
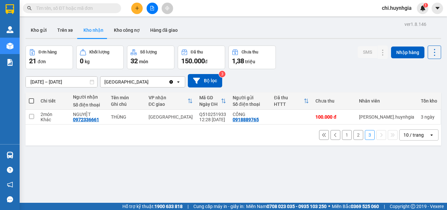
click at [343, 134] on button "1" at bounding box center [347, 135] width 10 height 10
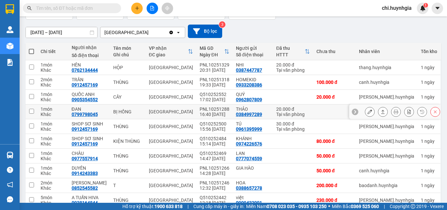
scroll to position [65, 0]
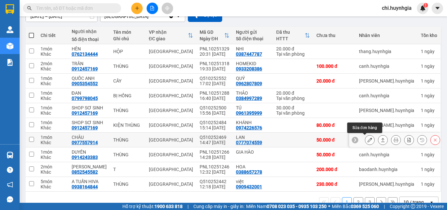
click at [368, 139] on icon at bounding box center [370, 139] width 5 height 5
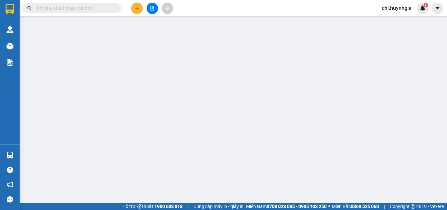
type input "0777074559"
type input "LAN"
type input "0977557914"
type input "CHÂU"
type input "50.000"
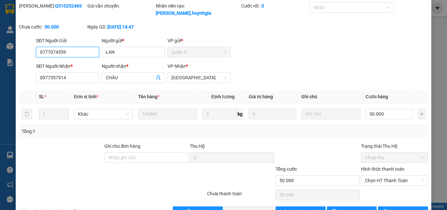
scroll to position [34, 0]
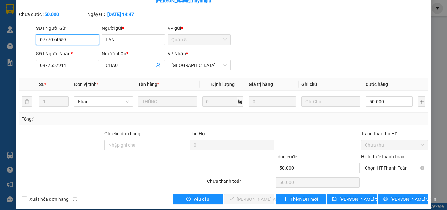
click at [388, 163] on span "Chọn HT Thanh Toán" at bounding box center [394, 168] width 59 height 10
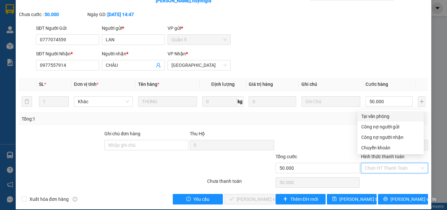
click at [375, 115] on div "Tại văn phòng" at bounding box center [390, 116] width 59 height 7
type input "0"
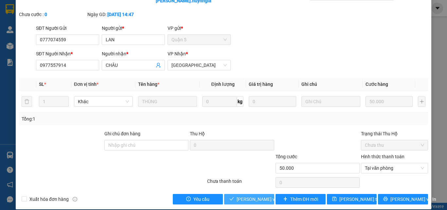
drag, startPoint x: 252, startPoint y: 192, endPoint x: 266, endPoint y: 156, distance: 39.3
click at [252, 195] on span "[PERSON_NAME] và Giao hàng" at bounding box center [268, 198] width 63 height 7
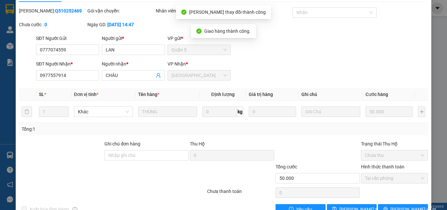
scroll to position [0, 0]
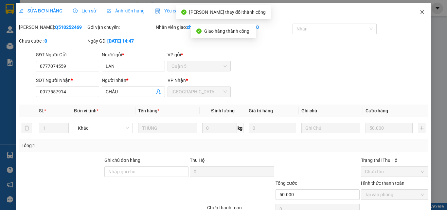
click at [421, 12] on icon "close" at bounding box center [423, 12] width 4 height 4
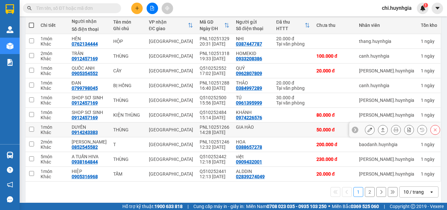
scroll to position [81, 0]
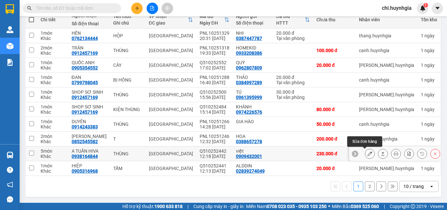
click at [368, 154] on icon at bounding box center [370, 153] width 5 height 5
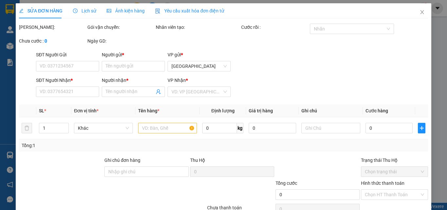
type input "0909432001"
type input "việt"
type input "0938164844"
type input "A TUẤN HIVA"
type input "230.000"
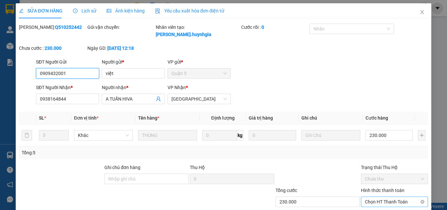
click at [388, 197] on span "Chọn HT Thanh Toán" at bounding box center [394, 202] width 59 height 10
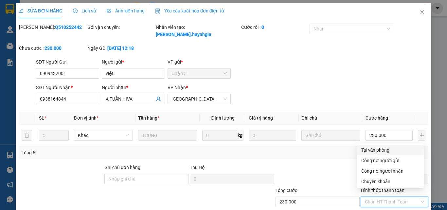
click at [386, 148] on div "Tại văn phòng" at bounding box center [390, 149] width 59 height 7
type input "0"
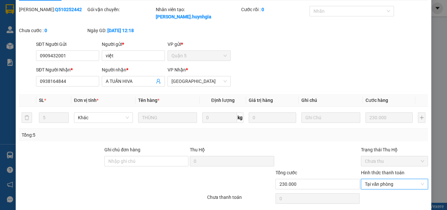
scroll to position [34, 0]
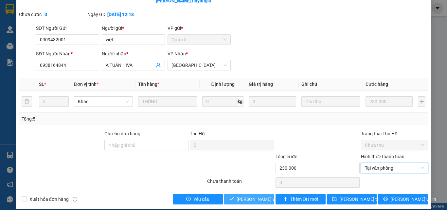
click at [246, 195] on span "[PERSON_NAME] và Giao hàng" at bounding box center [268, 198] width 63 height 7
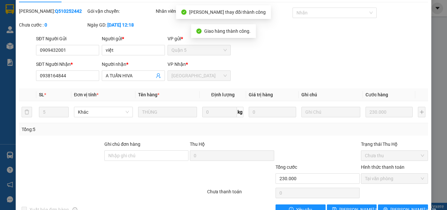
scroll to position [0, 0]
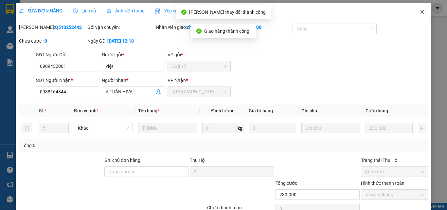
click at [420, 12] on icon "close" at bounding box center [422, 11] width 5 height 5
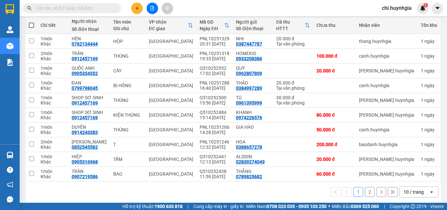
scroll to position [81, 0]
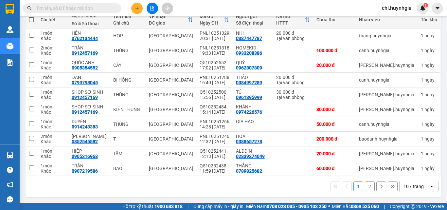
click at [365, 189] on button "2" at bounding box center [370, 186] width 10 height 10
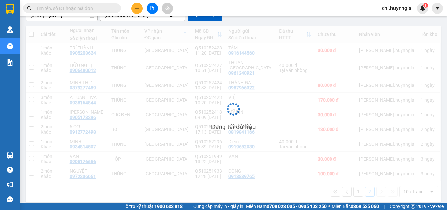
scroll to position [66, 0]
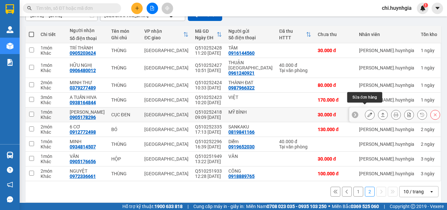
click at [368, 112] on icon at bounding box center [370, 114] width 5 height 5
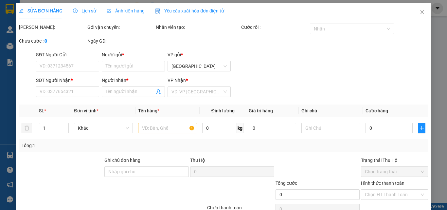
type input "MỸ BÌNH"
type input "0905178296"
type input "[PERSON_NAME]"
type input "30.000"
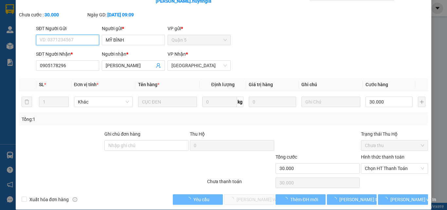
scroll to position [34, 0]
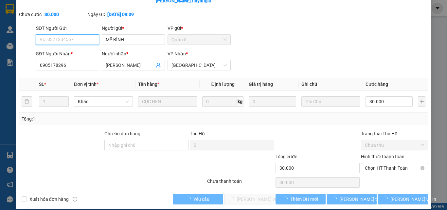
click at [378, 163] on span "Chọn HT Thanh Toán" at bounding box center [394, 168] width 59 height 10
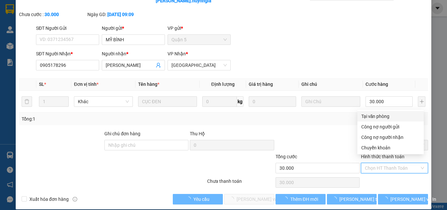
click at [377, 112] on div "Tại văn phòng" at bounding box center [390, 116] width 66 height 10
type input "0"
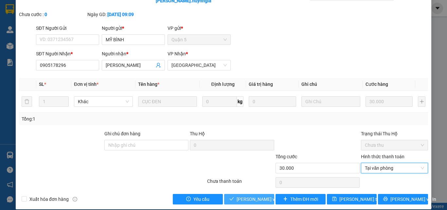
click at [249, 195] on span "[PERSON_NAME] và Giao hàng" at bounding box center [268, 198] width 63 height 7
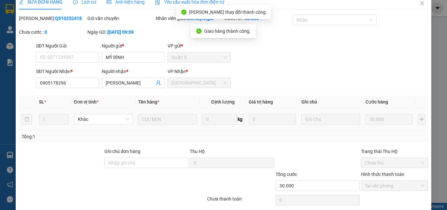
scroll to position [0, 0]
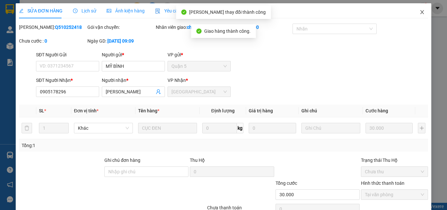
click at [420, 12] on icon "close" at bounding box center [422, 11] width 5 height 5
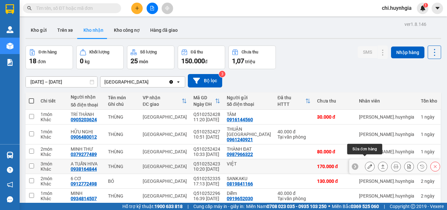
click at [365, 161] on button at bounding box center [369, 166] width 9 height 11
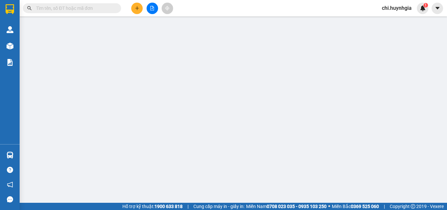
type input "VIỆT"
type input "0938164844"
type input "A TUẤN HIVA"
type input "170.000"
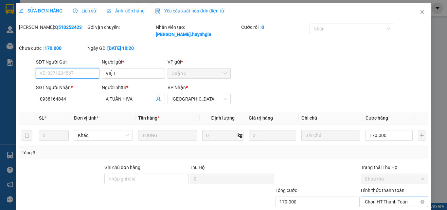
scroll to position [34, 0]
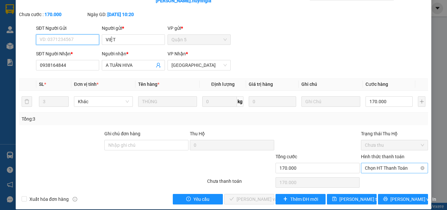
click at [384, 163] on span "Chọn HT Thanh Toán" at bounding box center [394, 168] width 59 height 10
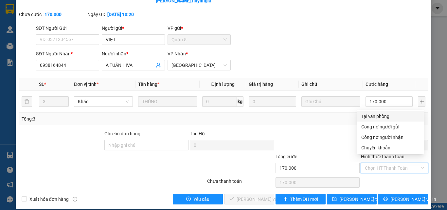
click at [377, 118] on div "Tại văn phòng" at bounding box center [390, 116] width 59 height 7
type input "0"
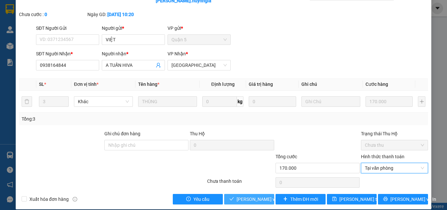
click at [249, 195] on span "[PERSON_NAME] và Giao hàng" at bounding box center [268, 198] width 63 height 7
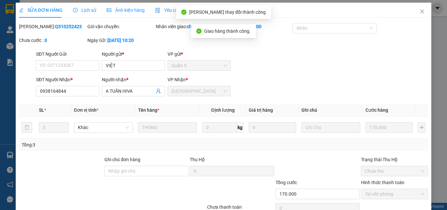
scroll to position [0, 0]
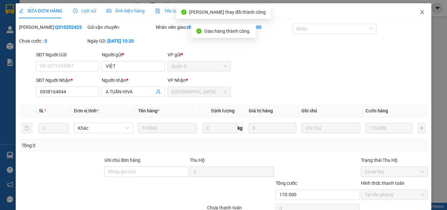
click at [420, 13] on icon "close" at bounding box center [422, 11] width 5 height 5
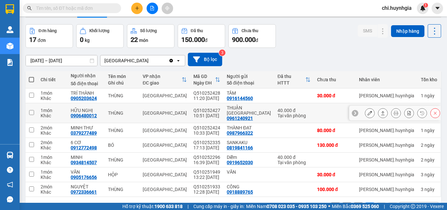
scroll to position [33, 0]
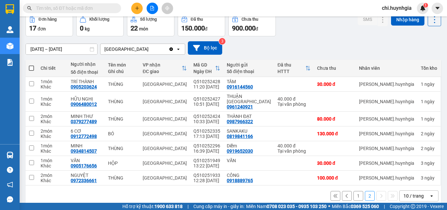
click at [354, 191] on button "1" at bounding box center [359, 196] width 10 height 10
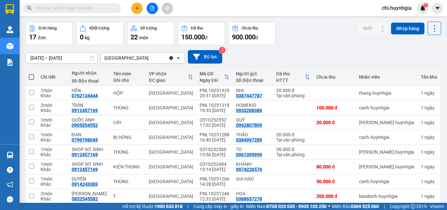
scroll to position [0, 0]
